Goal: Information Seeking & Learning: Learn about a topic

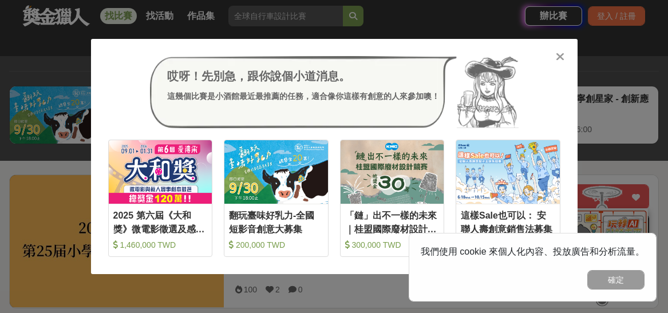
scroll to position [112, 0]
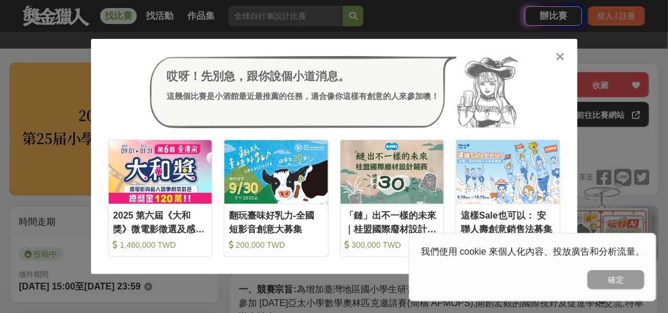
click at [556, 50] on div at bounding box center [560, 55] width 11 height 11
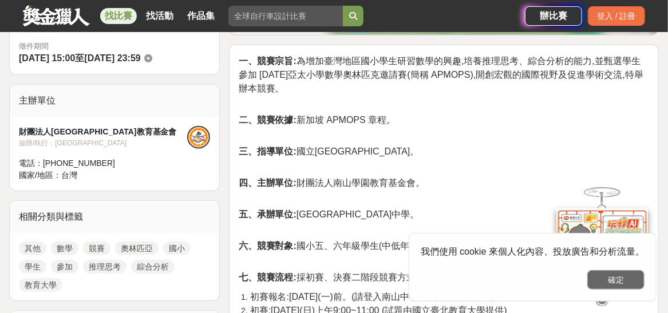
scroll to position [341, 0]
click at [608, 282] on button "確定" at bounding box center [615, 279] width 57 height 19
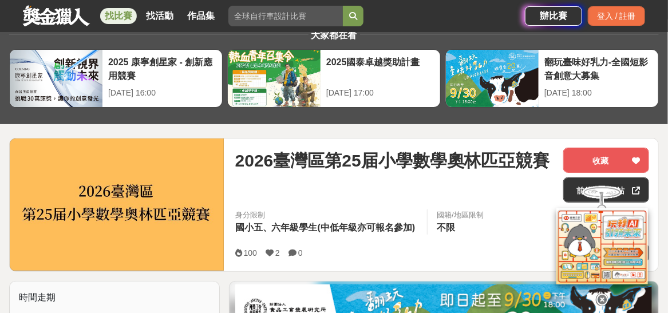
scroll to position [0, 0]
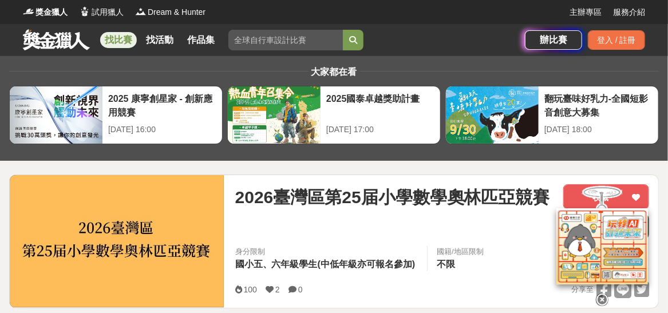
click at [121, 41] on link "找比賽" at bounding box center [118, 40] width 37 height 16
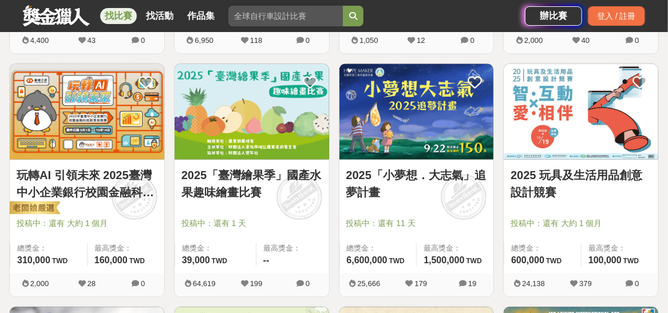
scroll to position [916, 0]
click at [542, 112] on img at bounding box center [581, 111] width 155 height 95
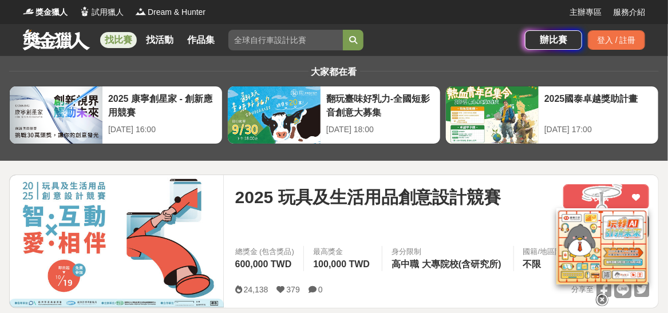
click at [39, 44] on link at bounding box center [56, 40] width 69 height 22
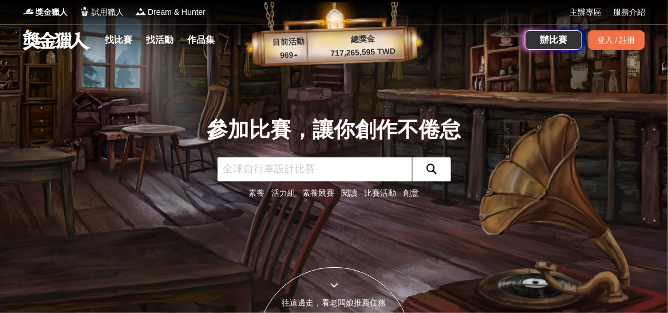
click at [330, 171] on input "text" at bounding box center [315, 169] width 195 height 24
type input "國小"
click button "submit" at bounding box center [431, 169] width 39 height 24
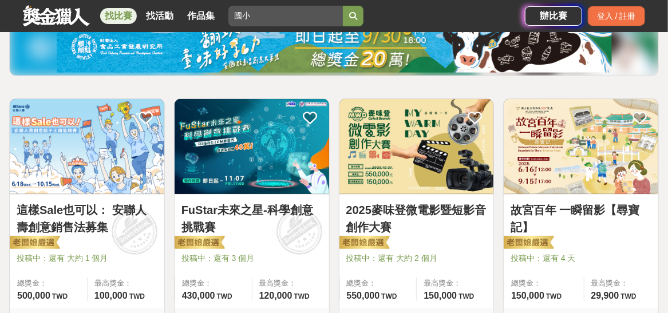
scroll to position [152, 0]
click at [245, 146] on img at bounding box center [252, 146] width 155 height 95
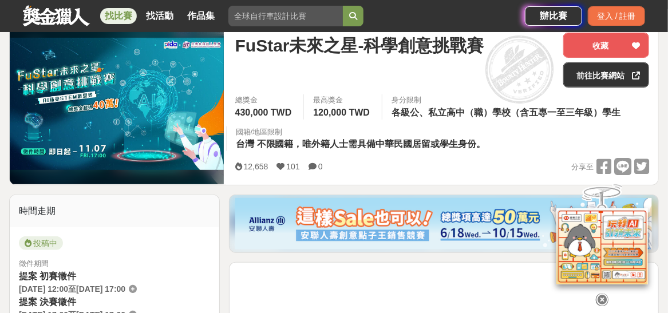
scroll to position [152, 0]
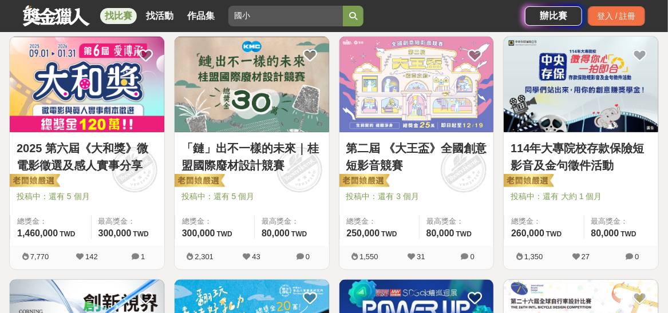
scroll to position [457, 0]
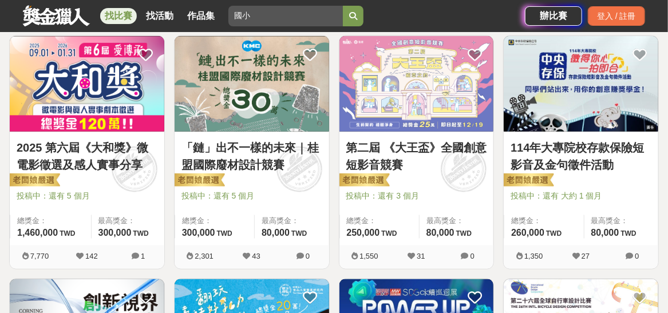
click at [271, 164] on link "「鏈」出不一樣的未來｜桂盟國際廢材設計競賽" at bounding box center [251, 156] width 141 height 34
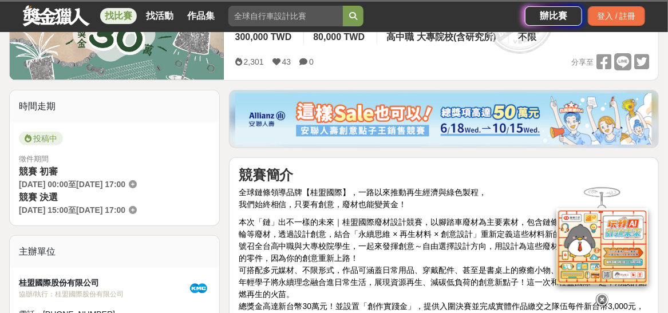
scroll to position [228, 0]
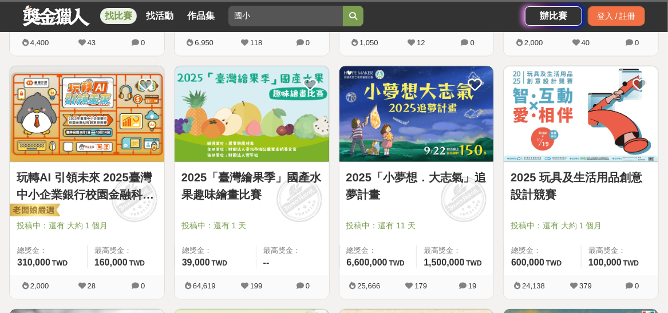
scroll to position [915, 0]
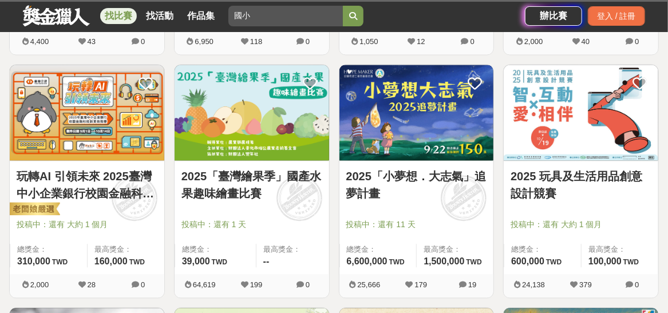
click at [117, 194] on link "玩轉AI 引領未來 2025臺灣中小企業銀行校園金融科技創意挑戰賽" at bounding box center [87, 185] width 141 height 34
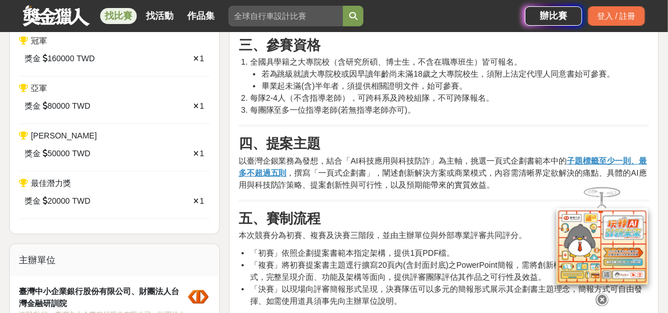
scroll to position [495, 0]
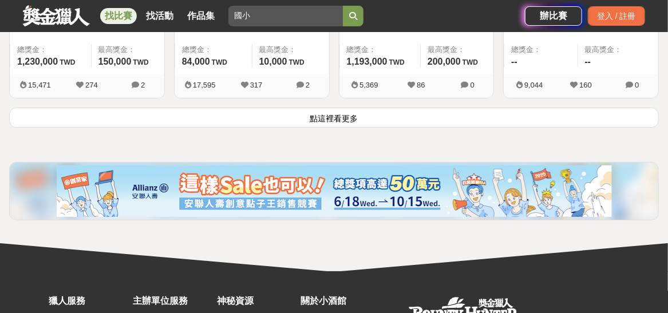
scroll to position [1601, 0]
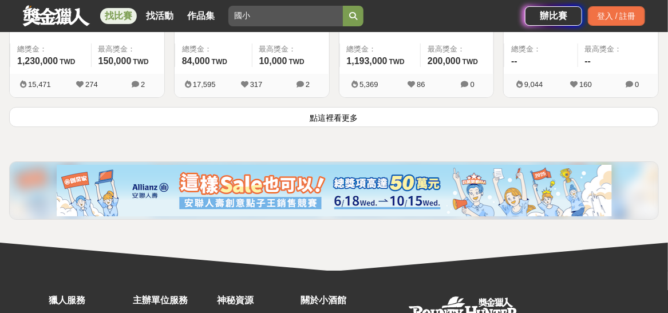
click at [355, 122] on button "點這裡看更多" at bounding box center [334, 117] width 650 height 20
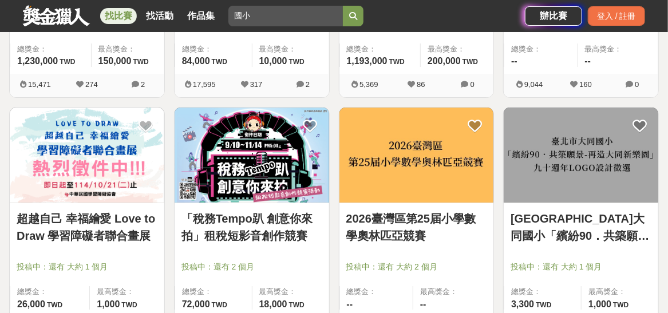
click at [419, 216] on link "2026臺灣區第25届小學數學奧林匹亞競賽" at bounding box center [416, 227] width 141 height 34
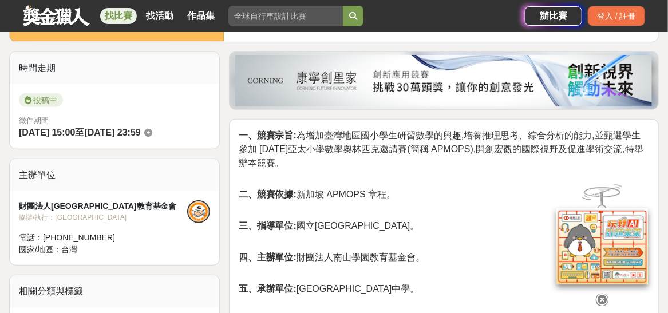
scroll to position [267, 0]
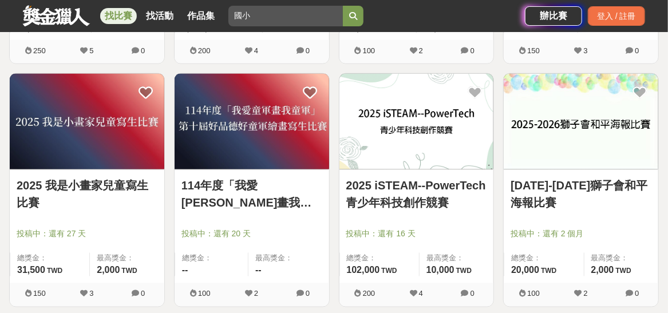
scroll to position [2365, 0]
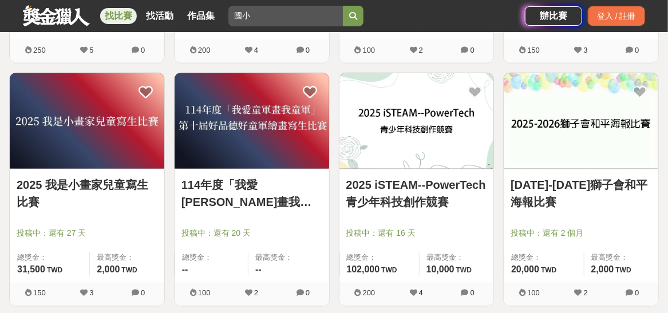
click at [400, 178] on link "2025 iSTEAM--PowerTech青少年科技創作競賽" at bounding box center [416, 193] width 141 height 34
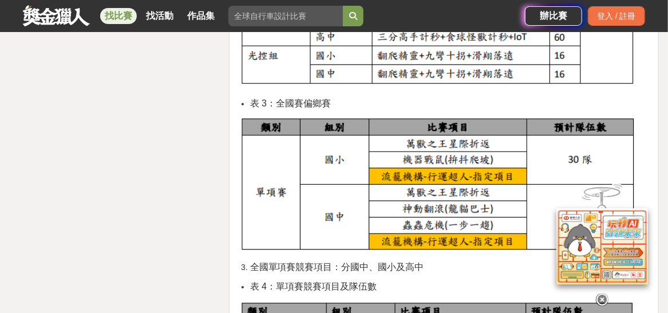
scroll to position [1640, 0]
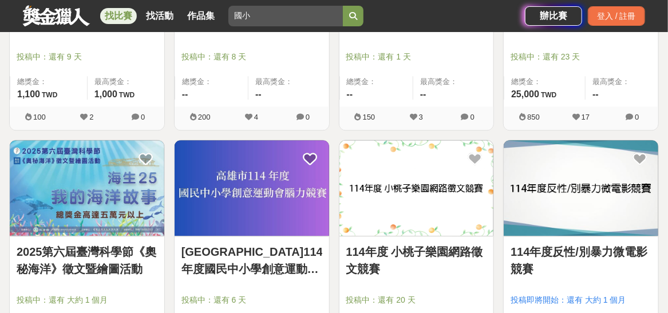
scroll to position [2784, 0]
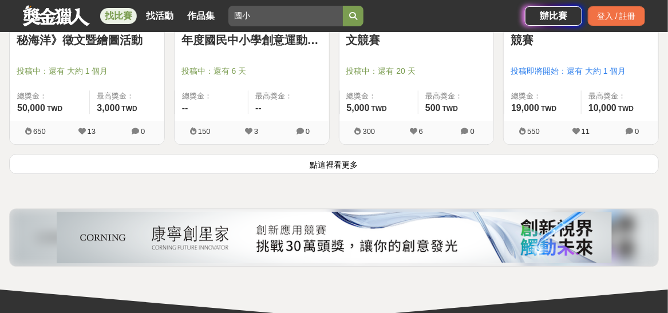
click at [338, 161] on button "點這裡看更多" at bounding box center [334, 164] width 650 height 20
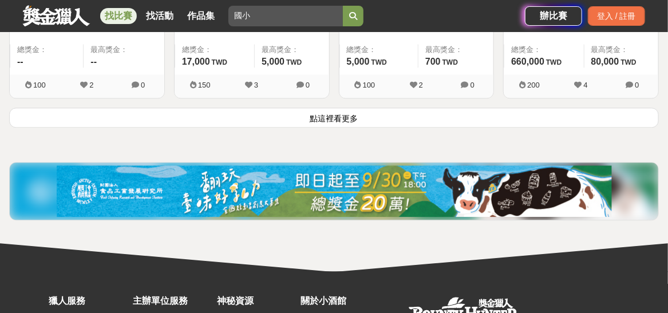
scroll to position [4518, 0]
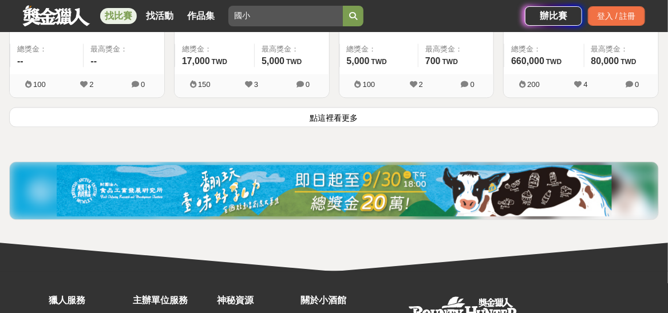
click at [362, 108] on button "點這裡看更多" at bounding box center [334, 117] width 650 height 20
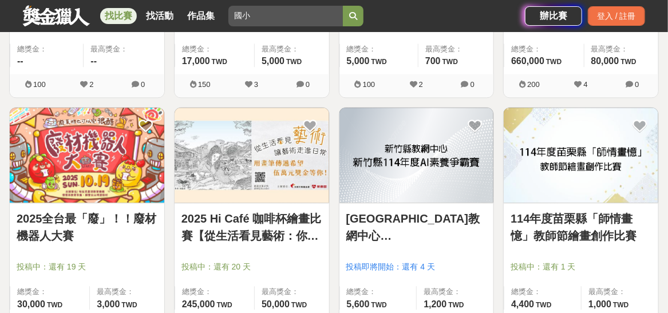
click at [106, 215] on link "2025全台最「廢」！！廢材機器人大賽" at bounding box center [87, 227] width 141 height 34
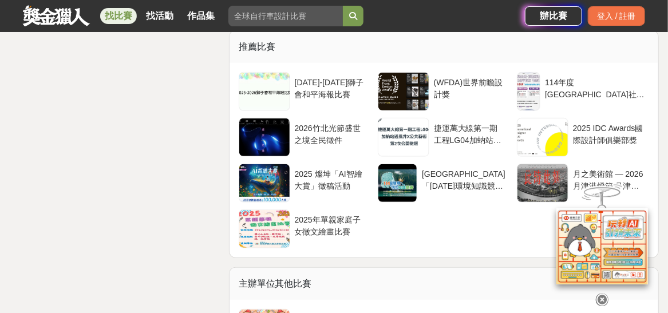
scroll to position [2023, 0]
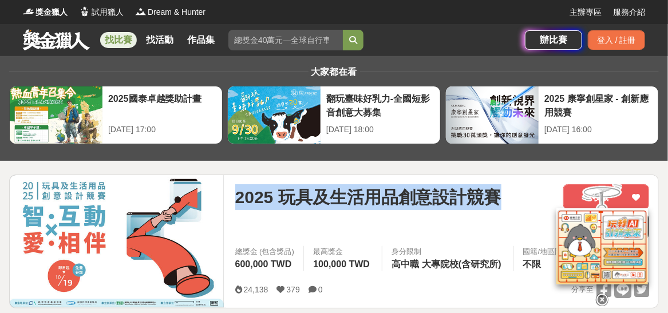
drag, startPoint x: 233, startPoint y: 198, endPoint x: 519, endPoint y: 194, distance: 286.3
click at [519, 194] on div "2025 玩具及生活用品創意設計競賽 收藏 前往比賽網站 總獎金 (包含獎品) 600,000 TWD 最高獎金 100,000 TWD 身分限制 高中職 大…" at bounding box center [442, 241] width 432 height 133
copy span "2025 玩具及生活用品創意設計競賽"
